Goal: Task Accomplishment & Management: Manage account settings

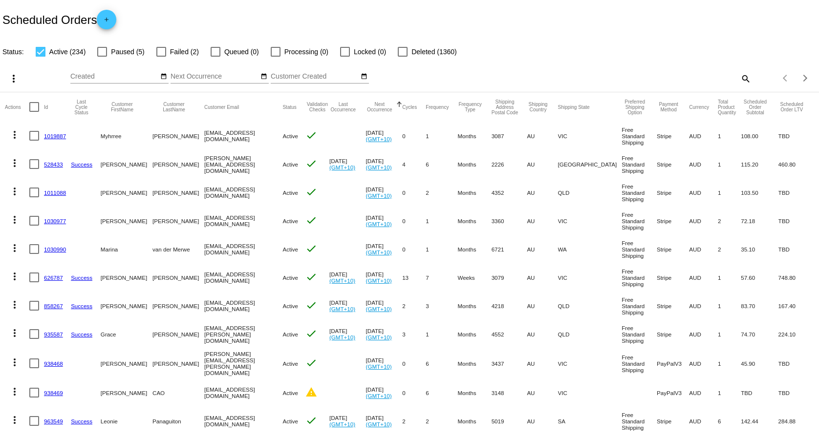
click at [742, 77] on mat-icon "search" at bounding box center [746, 78] width 12 height 15
click at [673, 75] on input "Search" at bounding box center [649, 77] width 204 height 8
paste input "[EMAIL_ADDRESS][DOMAIN_NAME]"
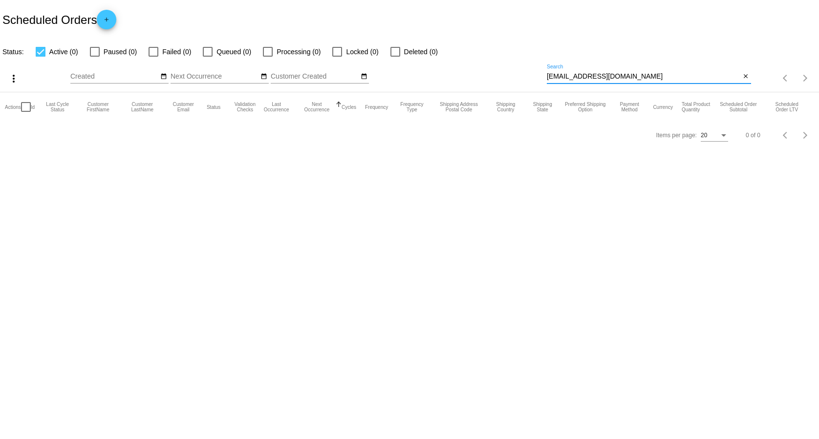
click at [549, 76] on input "[EMAIL_ADDRESS][DOMAIN_NAME]" at bounding box center [644, 77] width 194 height 8
type input "[EMAIL_ADDRESS][DOMAIN_NAME]"
click at [402, 41] on div "Status: Active (0) Paused (0) Failed (0) Queued (0) Processing (0) Locked (0) D…" at bounding box center [409, 48] width 819 height 19
click at [397, 48] on div at bounding box center [396, 52] width 10 height 10
click at [395, 57] on input "Deleted (1)" at bounding box center [395, 57] width 0 height 0
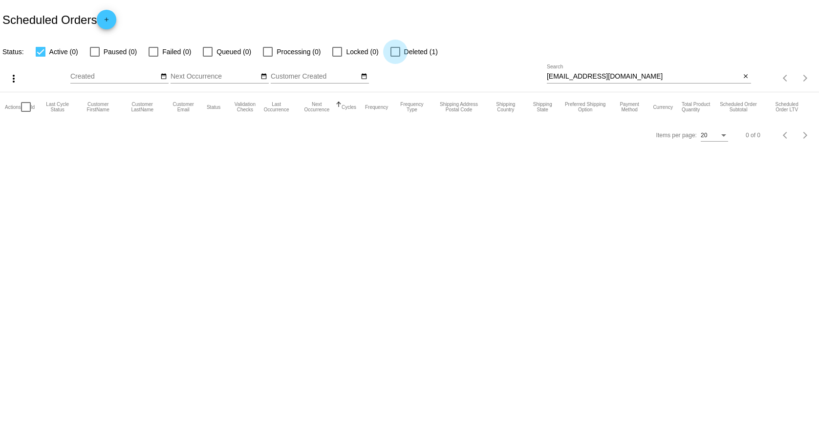
checkbox input "true"
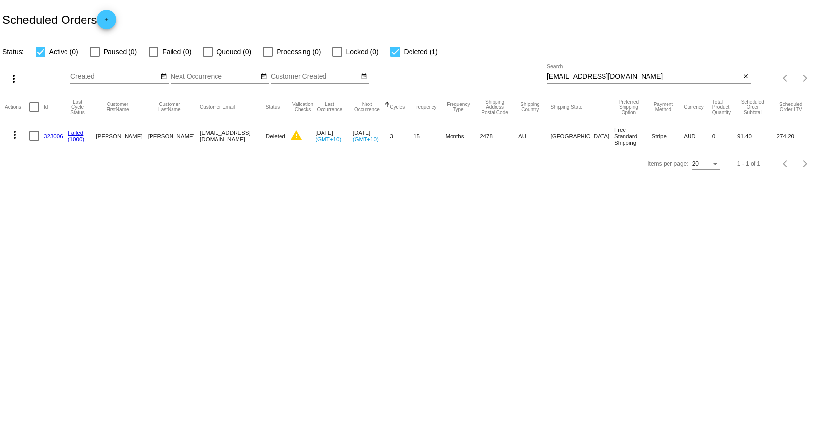
click at [54, 138] on link "323006" at bounding box center [53, 136] width 19 height 6
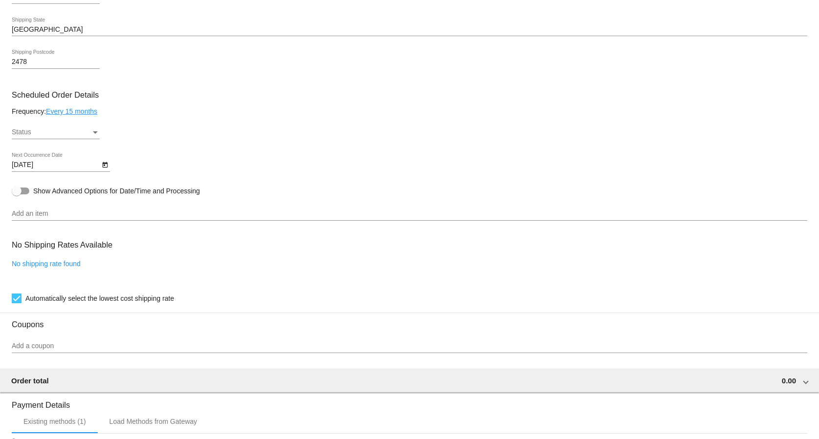
scroll to position [499, 0]
click at [72, 134] on div "Status" at bounding box center [51, 131] width 79 height 8
click at [67, 127] on span "Active" at bounding box center [56, 134] width 88 height 21
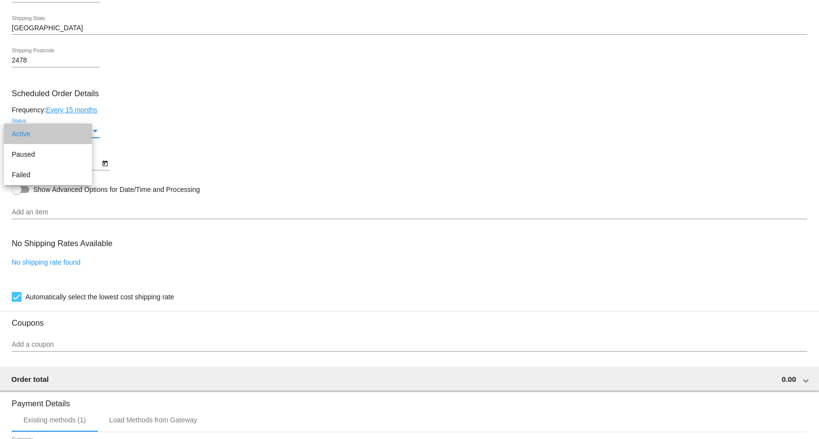
scroll to position [703, 0]
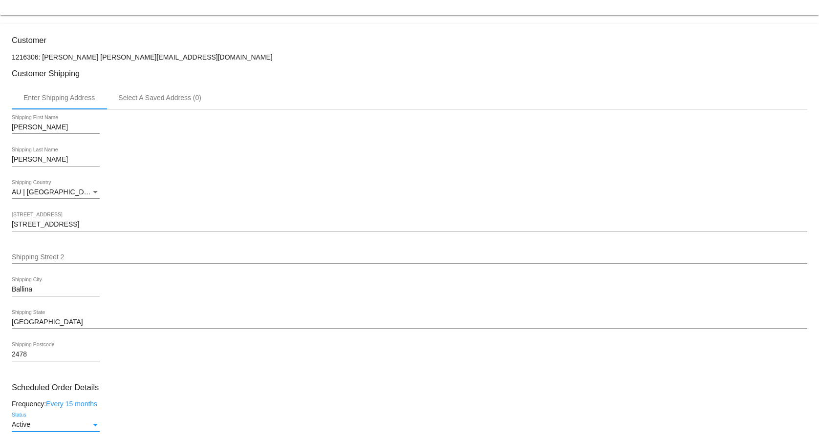
scroll to position [0, 0]
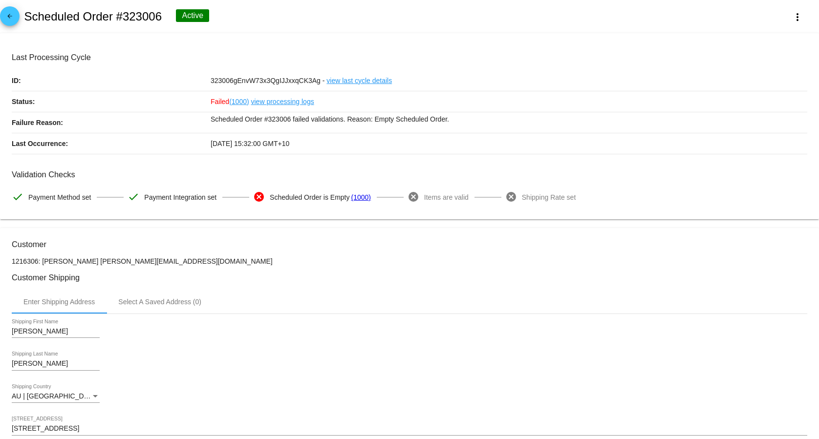
click at [12, 20] on mat-icon "arrow_back" at bounding box center [10, 19] width 12 height 12
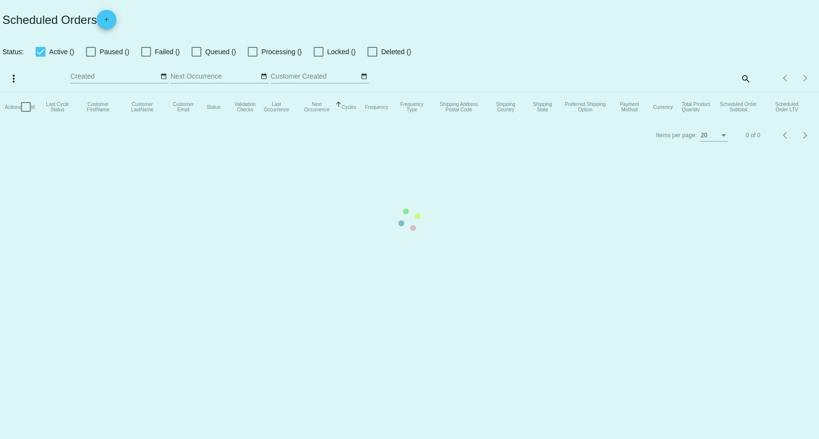
checkbox input "true"
